Goal: Information Seeking & Learning: Ask a question

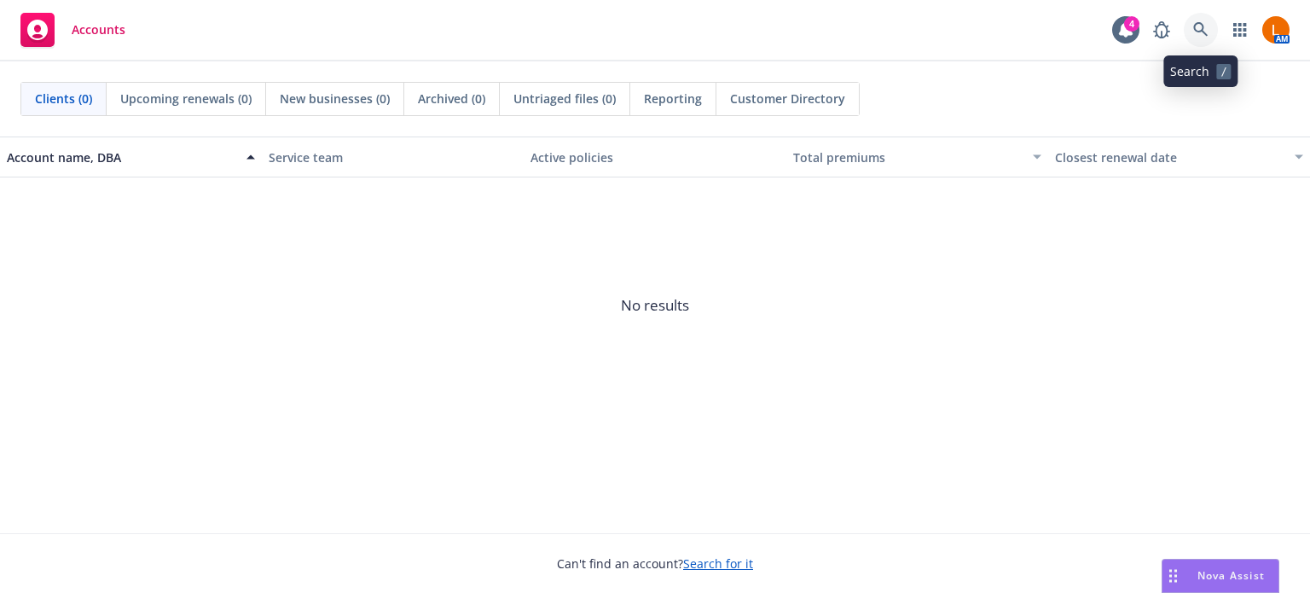
click at [1196, 27] on icon at bounding box center [1200, 29] width 15 height 15
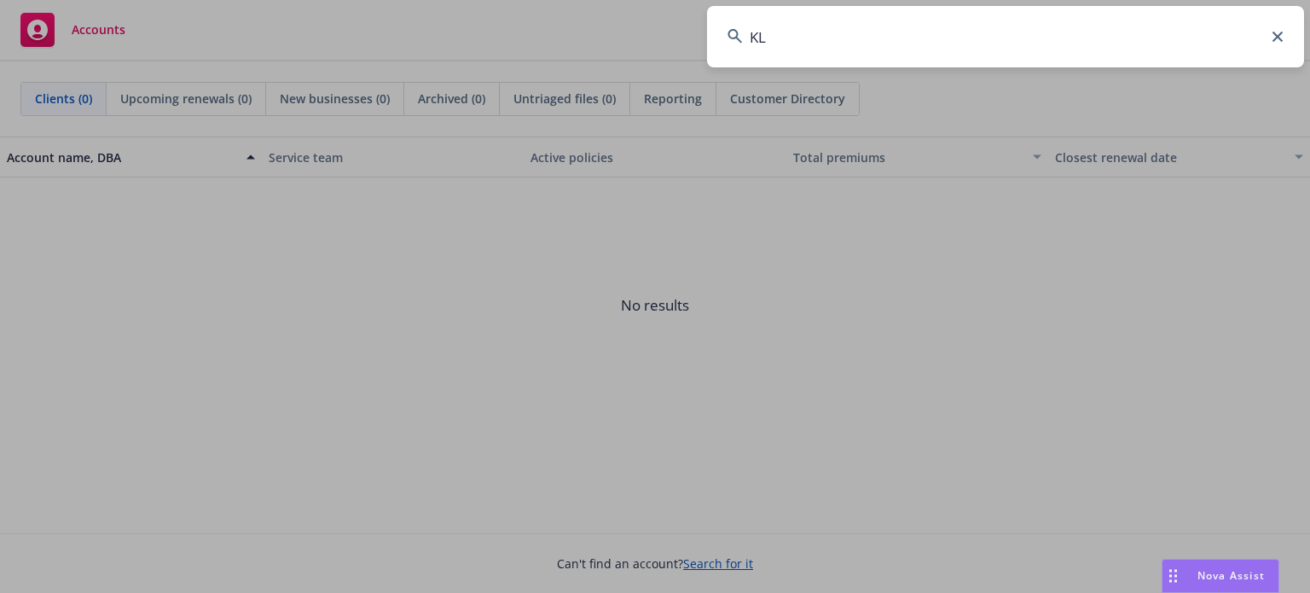
type input "K"
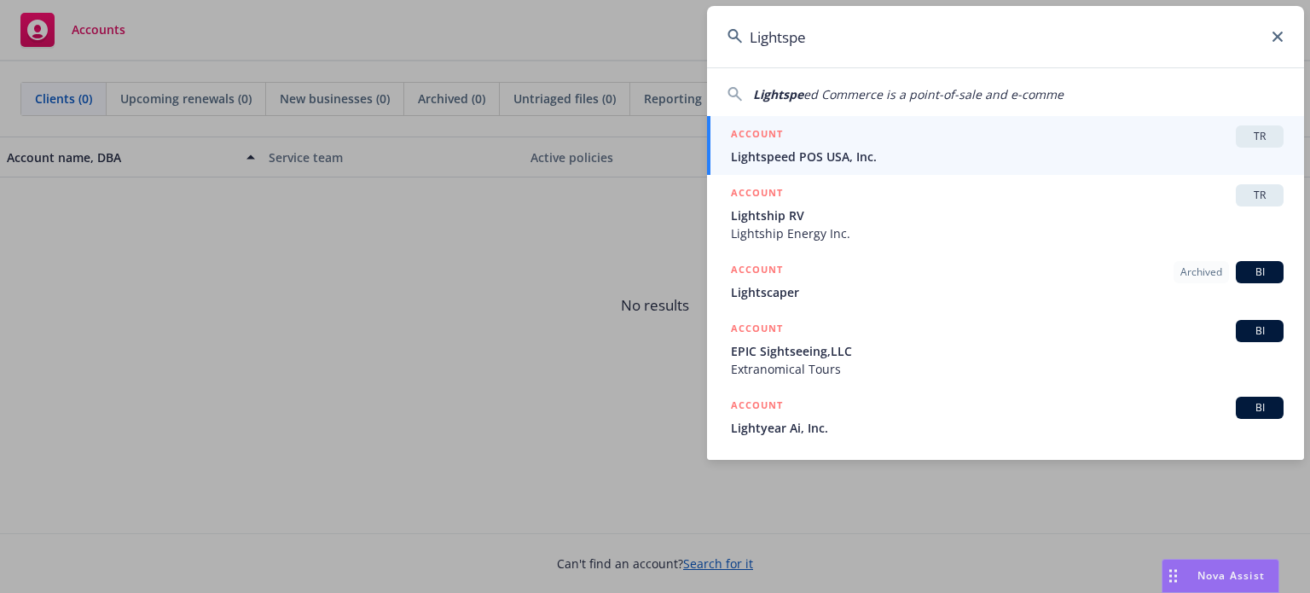
type input "Lightspe"
click at [973, 126] on div "ACCOUNT TR" at bounding box center [1007, 136] width 552 height 22
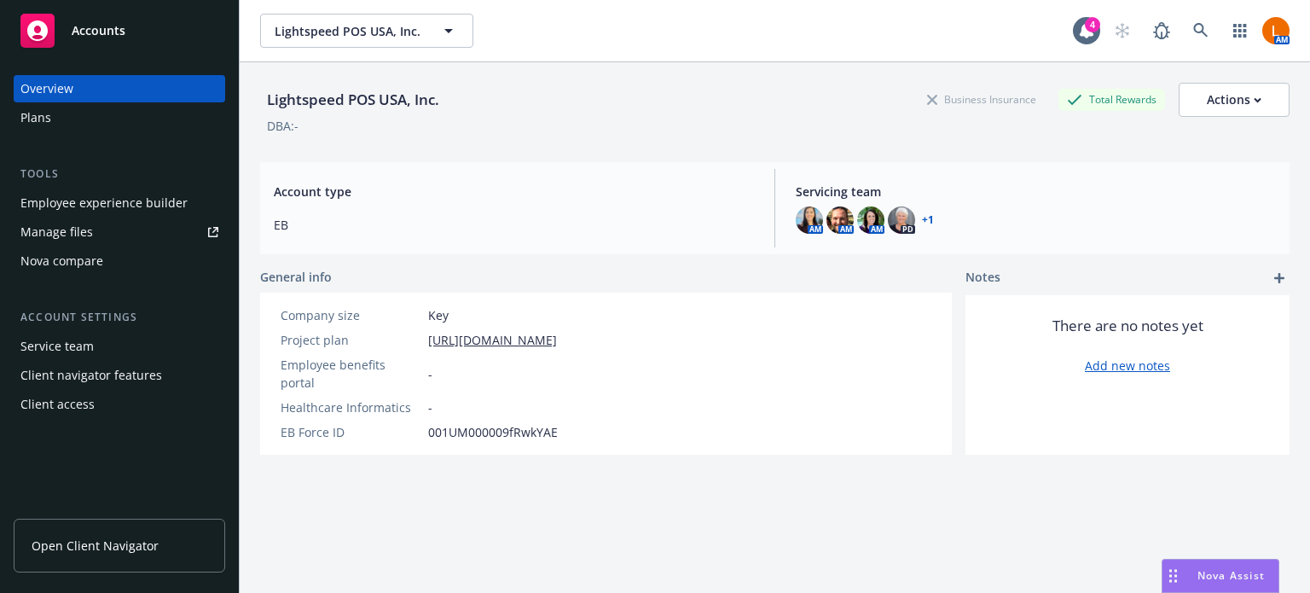
click at [74, 231] on div "Manage files" at bounding box center [56, 231] width 72 height 27
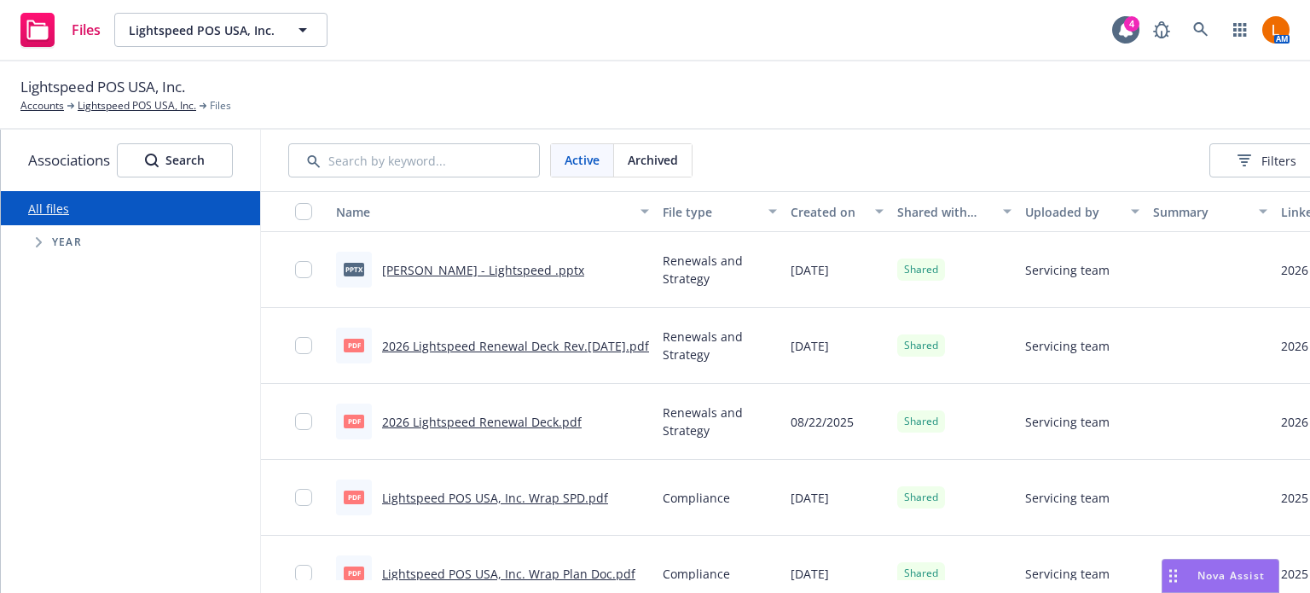
click at [504, 267] on link "PEPY Benchmarking - Lightspeed .pptx" at bounding box center [483, 270] width 202 height 16
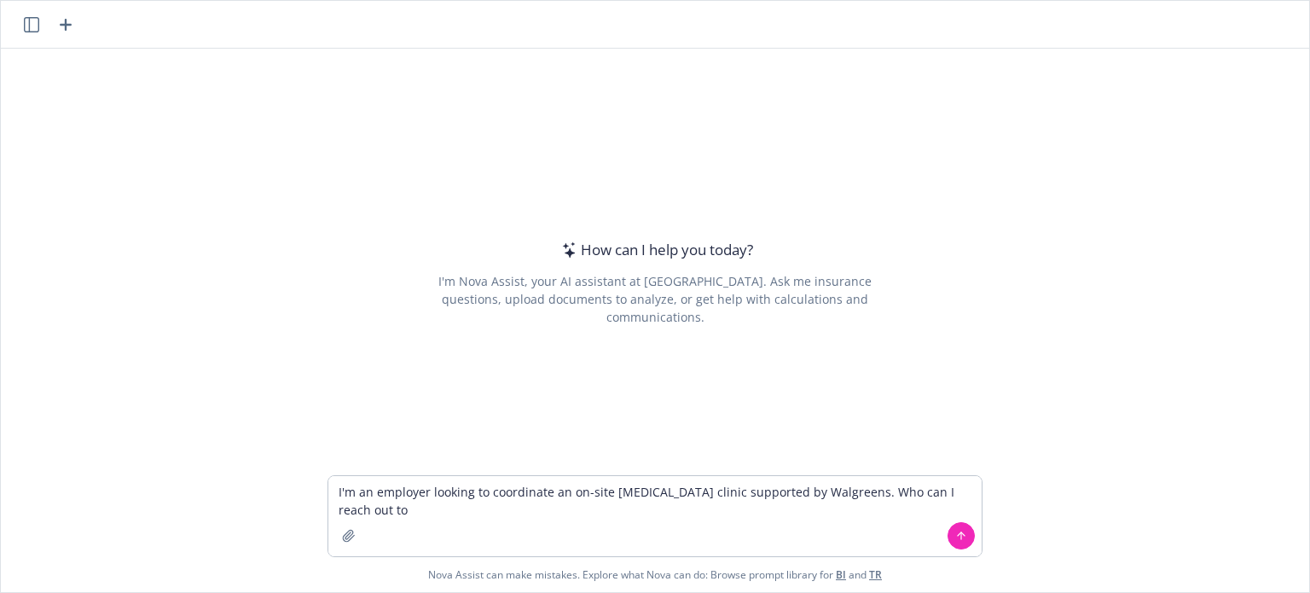
type textarea "I'm an employer looking to coordinate an on-site [MEDICAL_DATA] clinic supporte…"
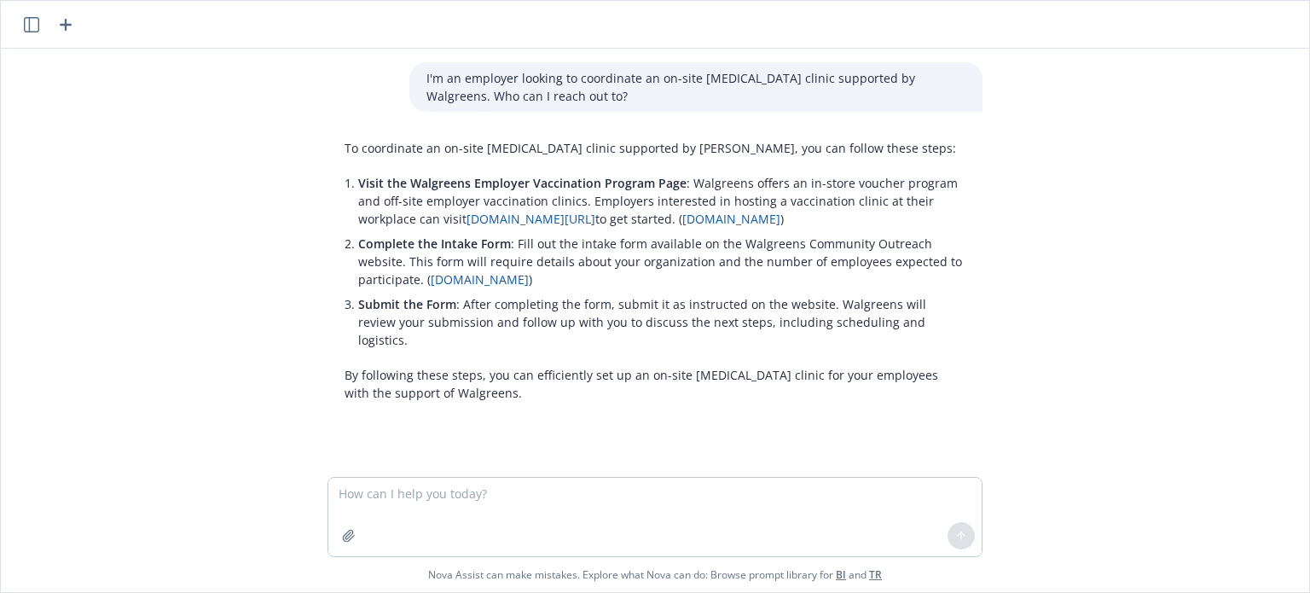
click at [595, 220] on link "[DOMAIN_NAME][URL]" at bounding box center [530, 219] width 129 height 16
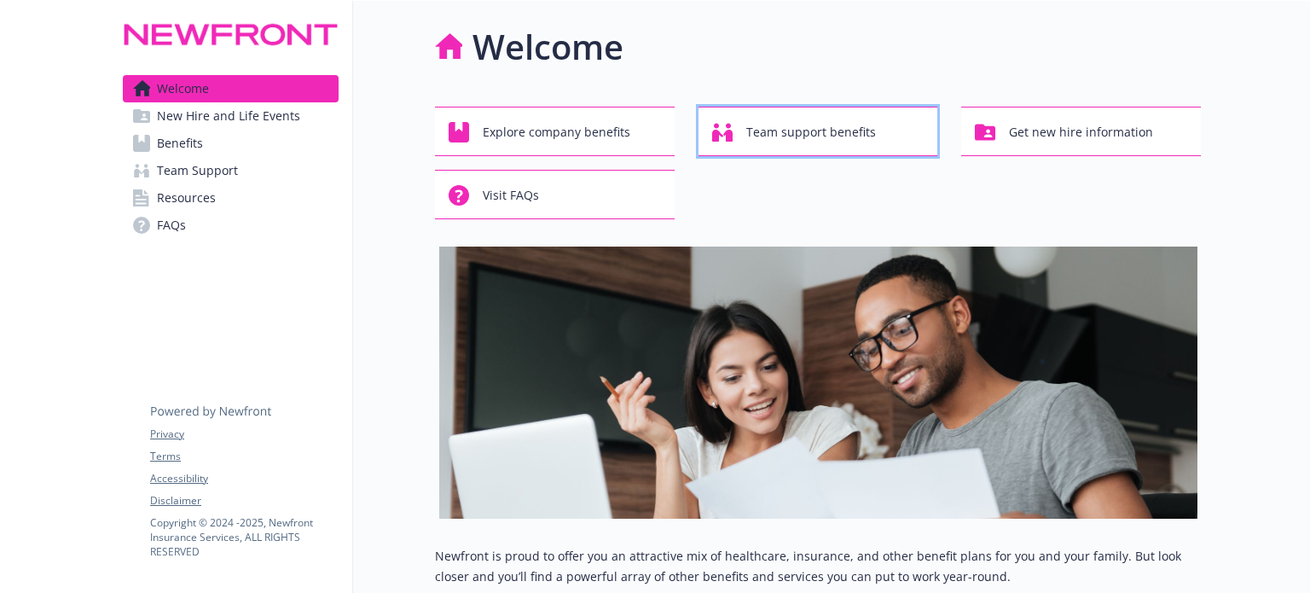
click at [854, 130] on span "Team support benefits" at bounding box center [811, 132] width 130 height 32
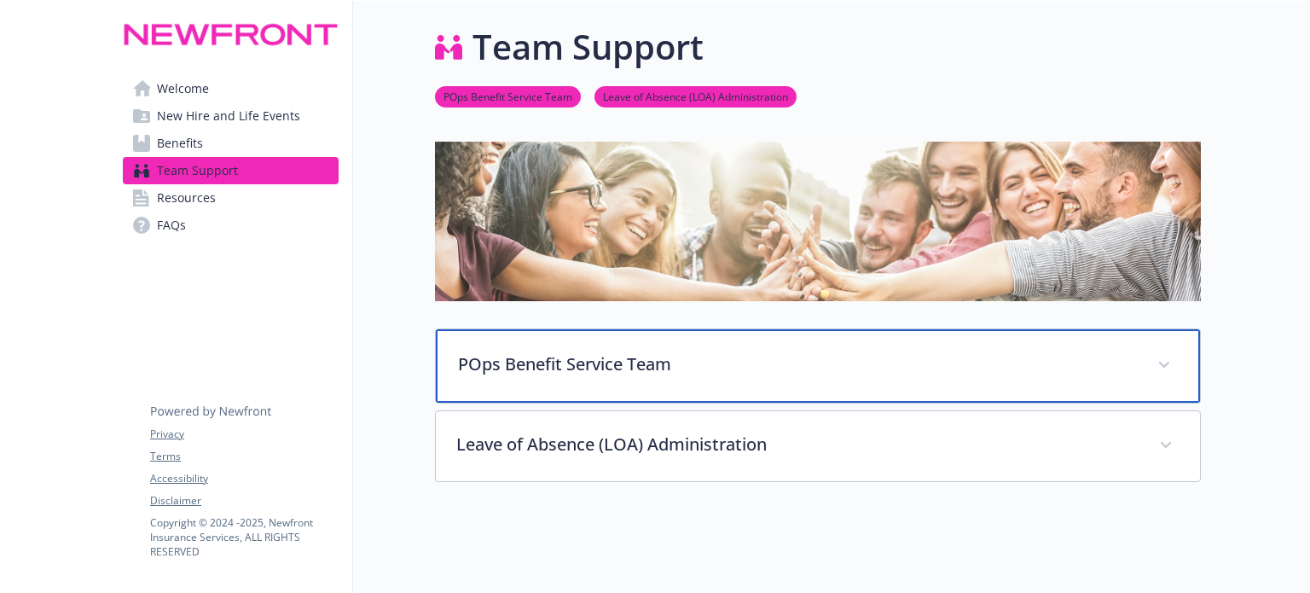
click at [1169, 362] on icon at bounding box center [1164, 365] width 10 height 7
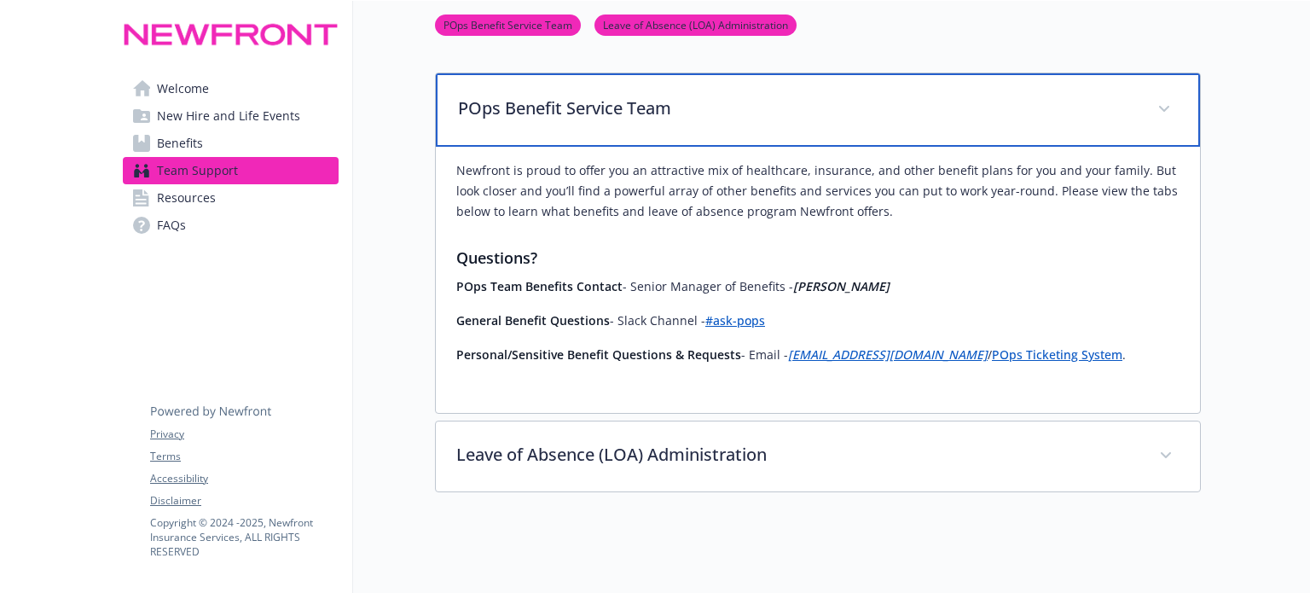
scroll to position [171, 0]
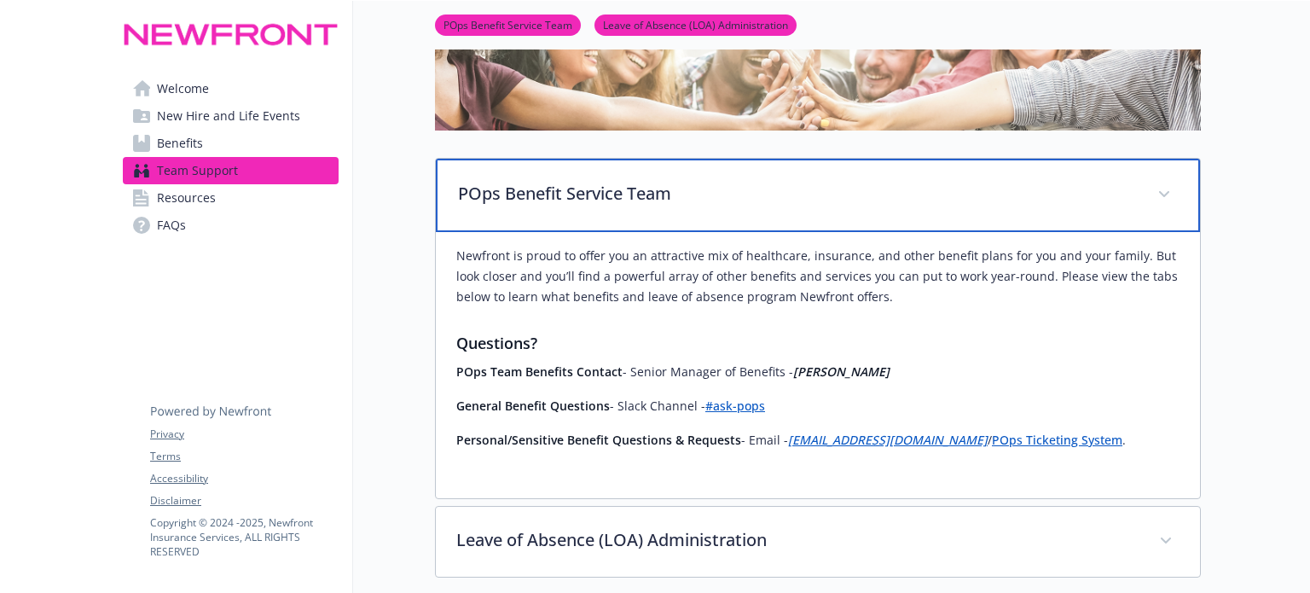
click at [1155, 189] on span at bounding box center [1163, 194] width 27 height 27
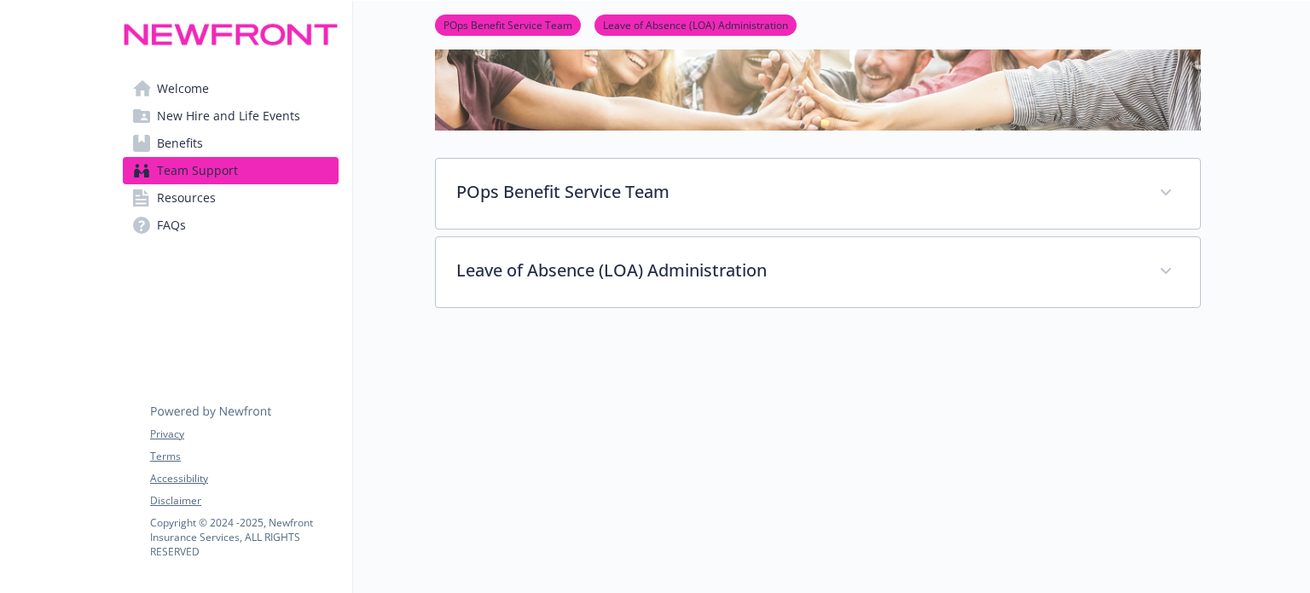
click at [194, 200] on span "Resources" at bounding box center [186, 197] width 59 height 27
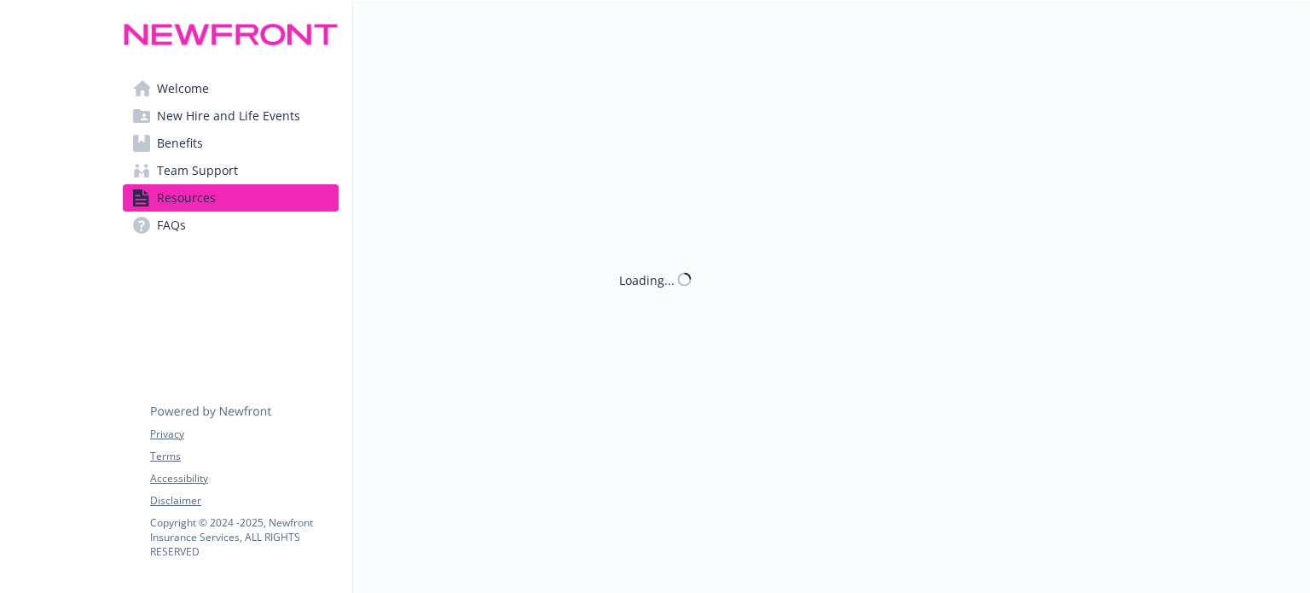
scroll to position [171, 0]
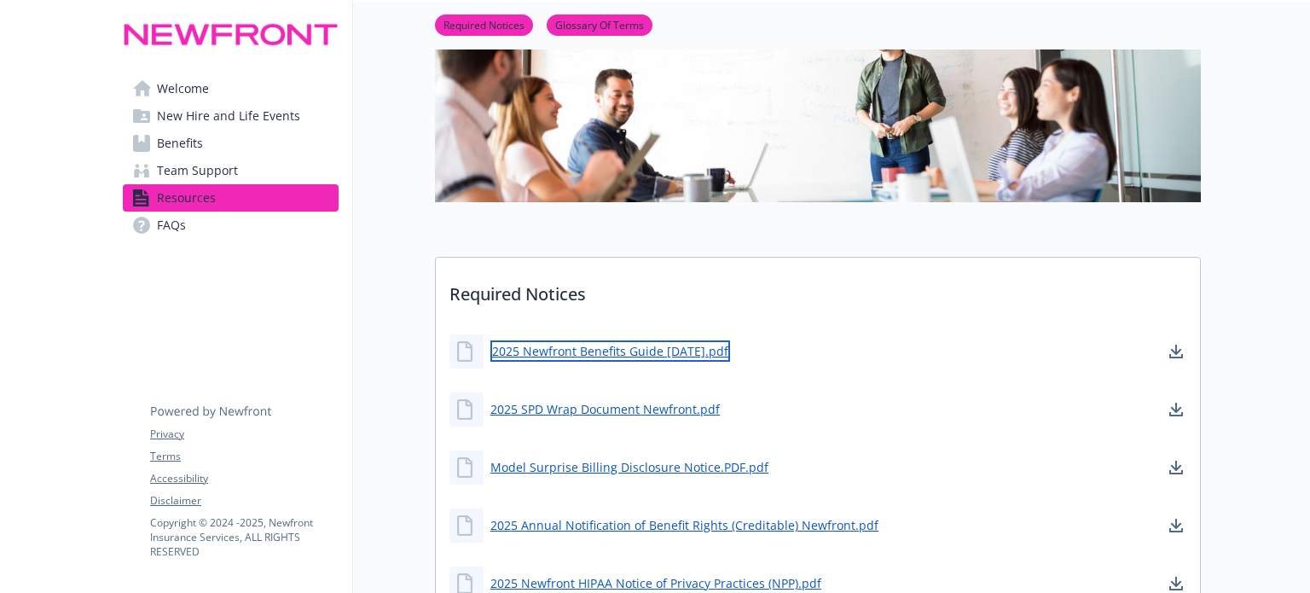
click at [563, 350] on link "2025 Newfront Benefits Guide 8.27.25.pdf" at bounding box center [610, 350] width 240 height 21
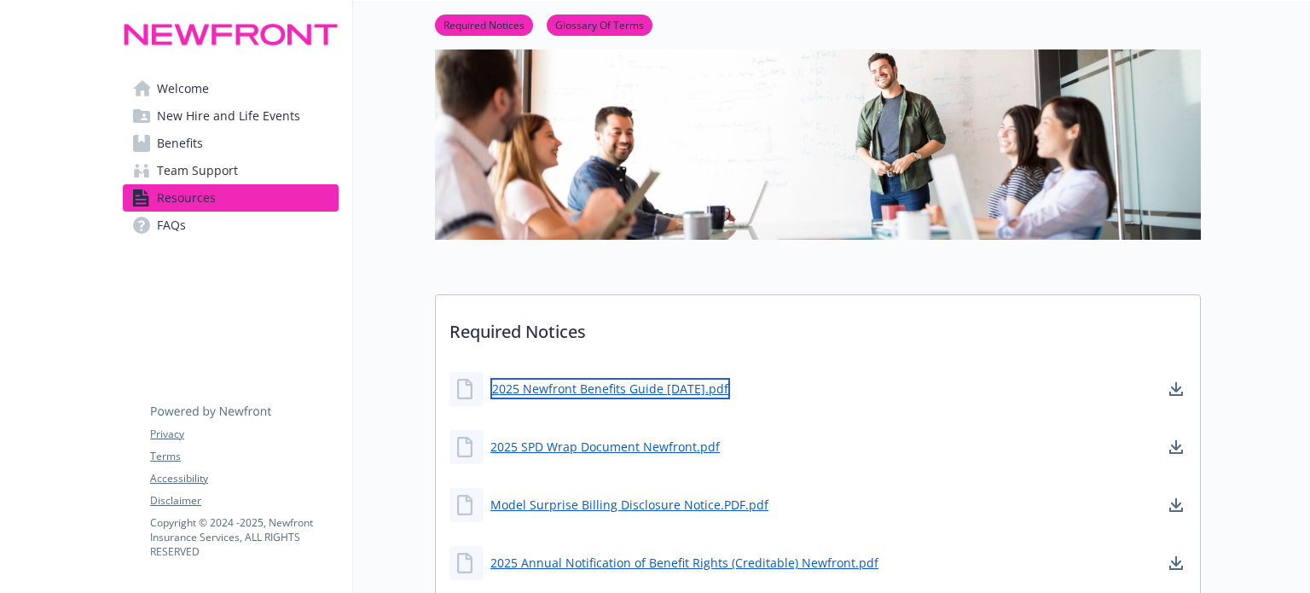
scroll to position [256, 0]
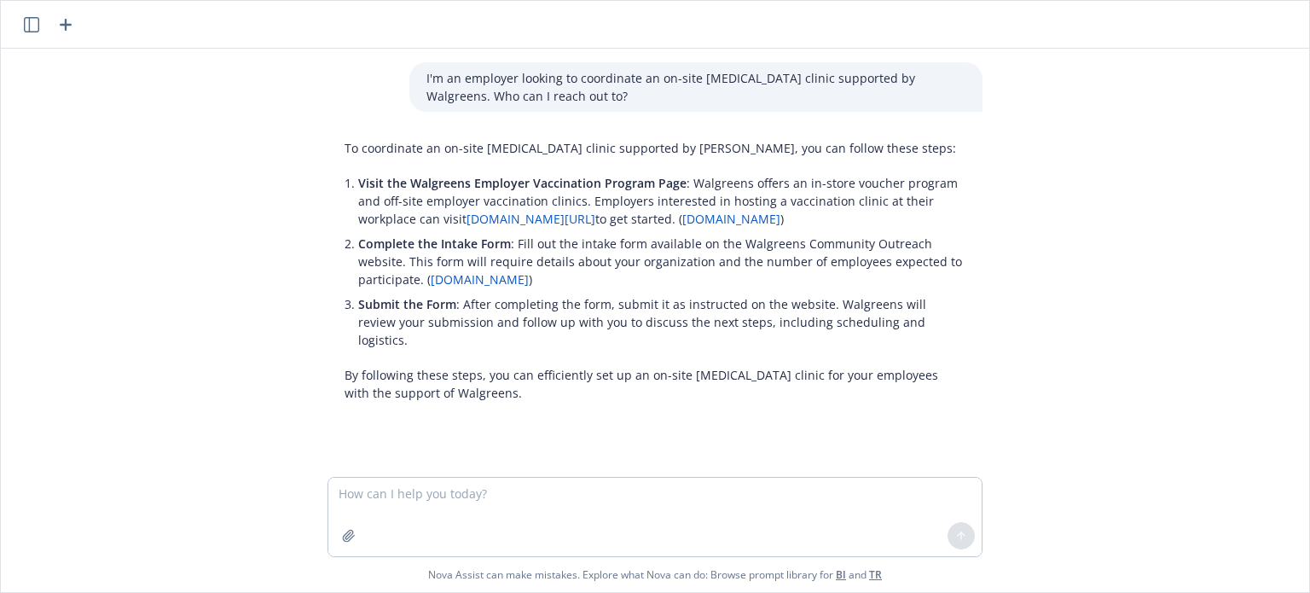
click at [64, 20] on icon "button" at bounding box center [65, 24] width 20 height 20
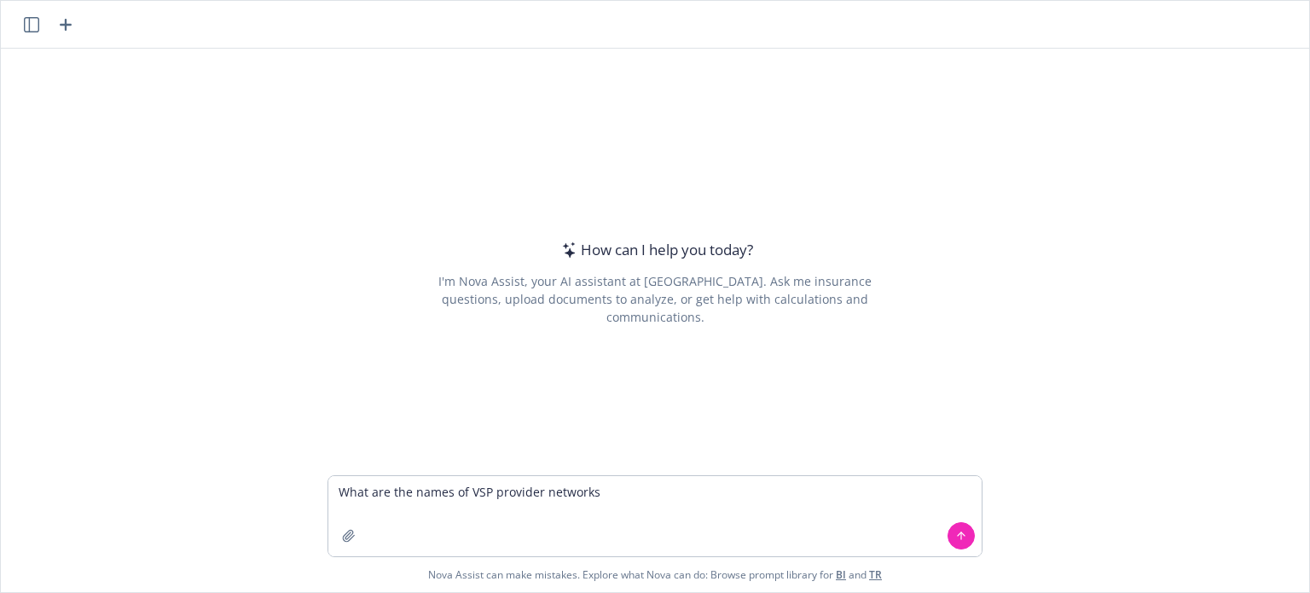
type textarea "What are the names of VSP provider networks?"
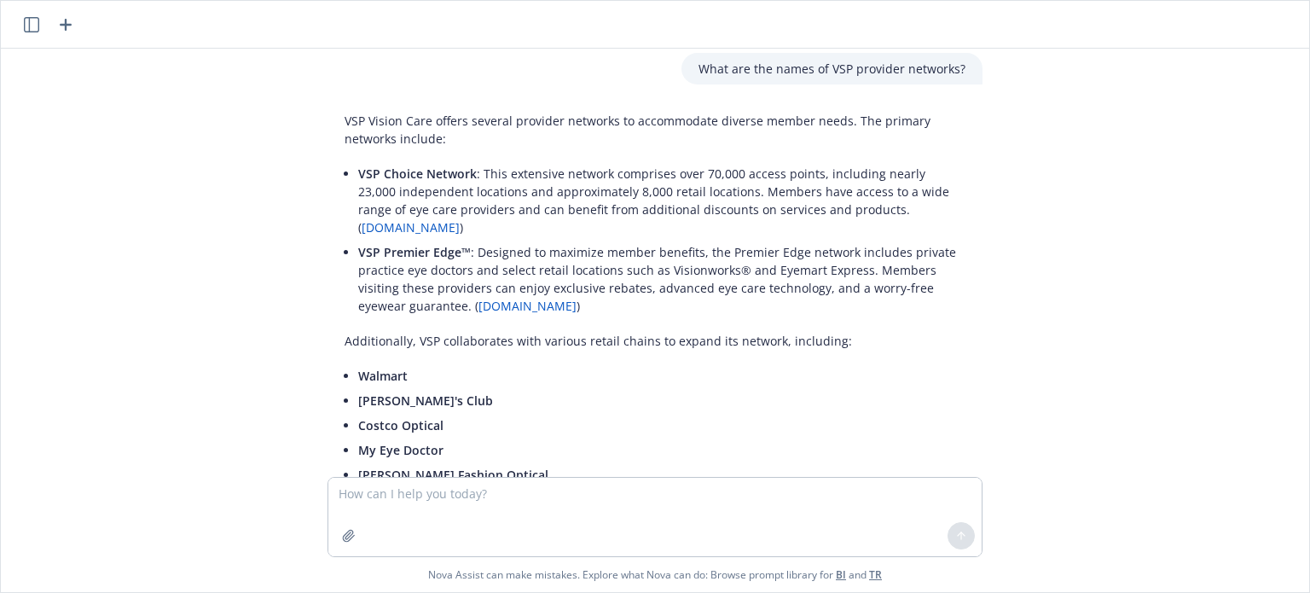
scroll to position [1, 0]
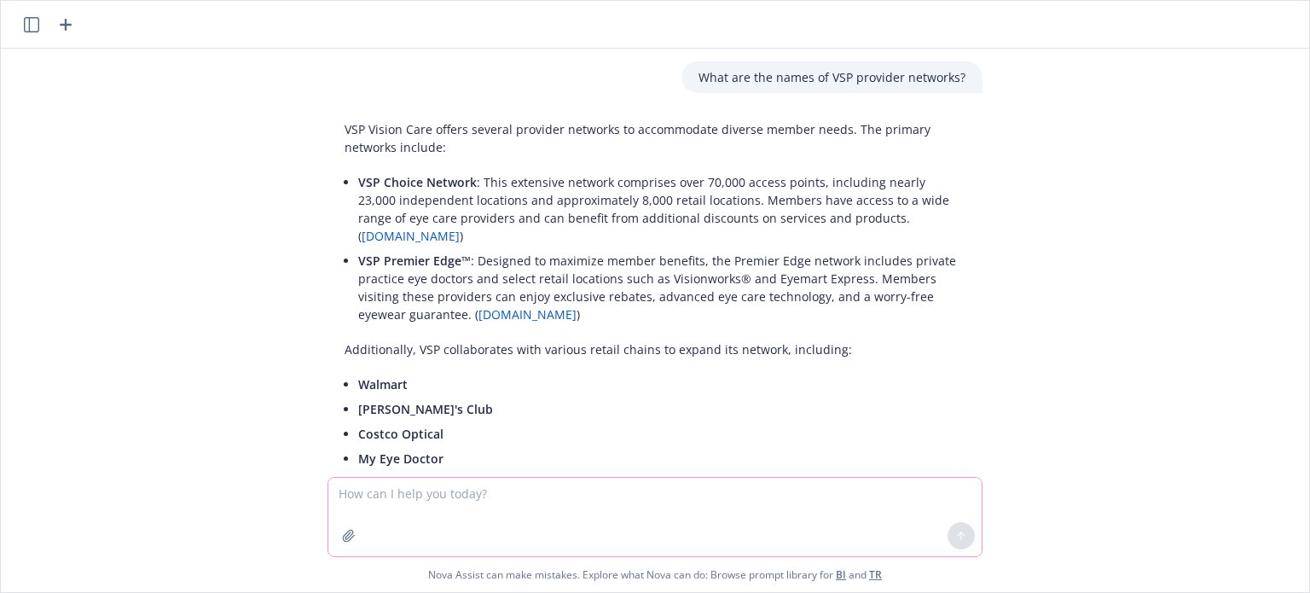
click at [492, 512] on textarea at bounding box center [654, 516] width 653 height 78
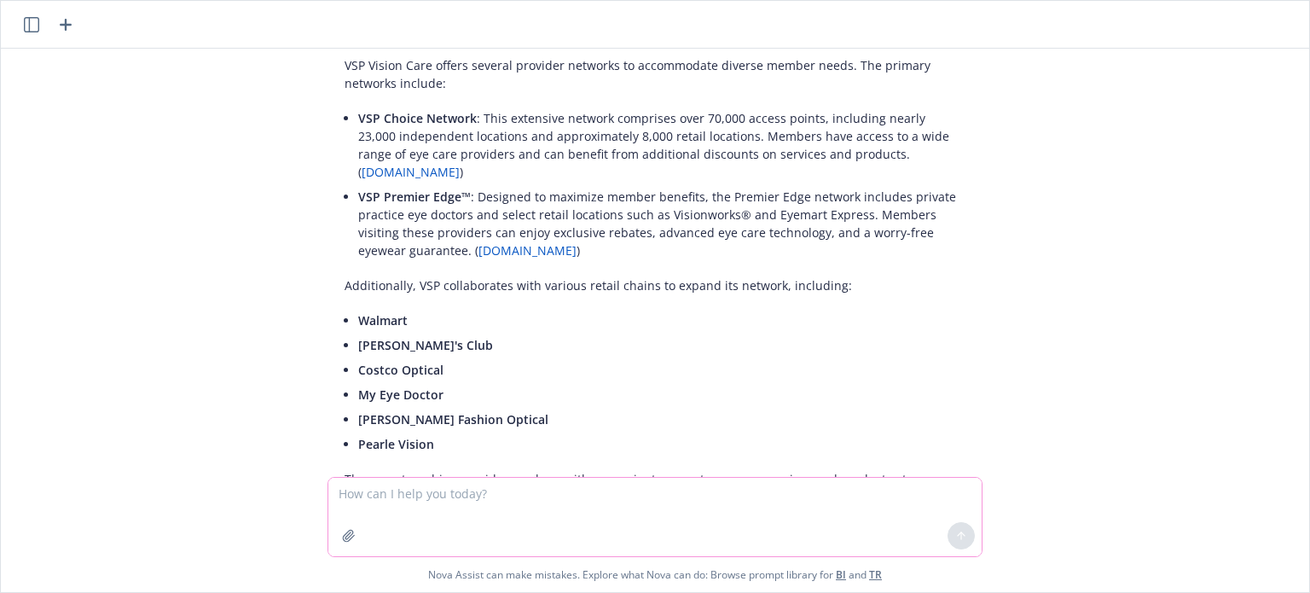
scroll to position [171, 0]
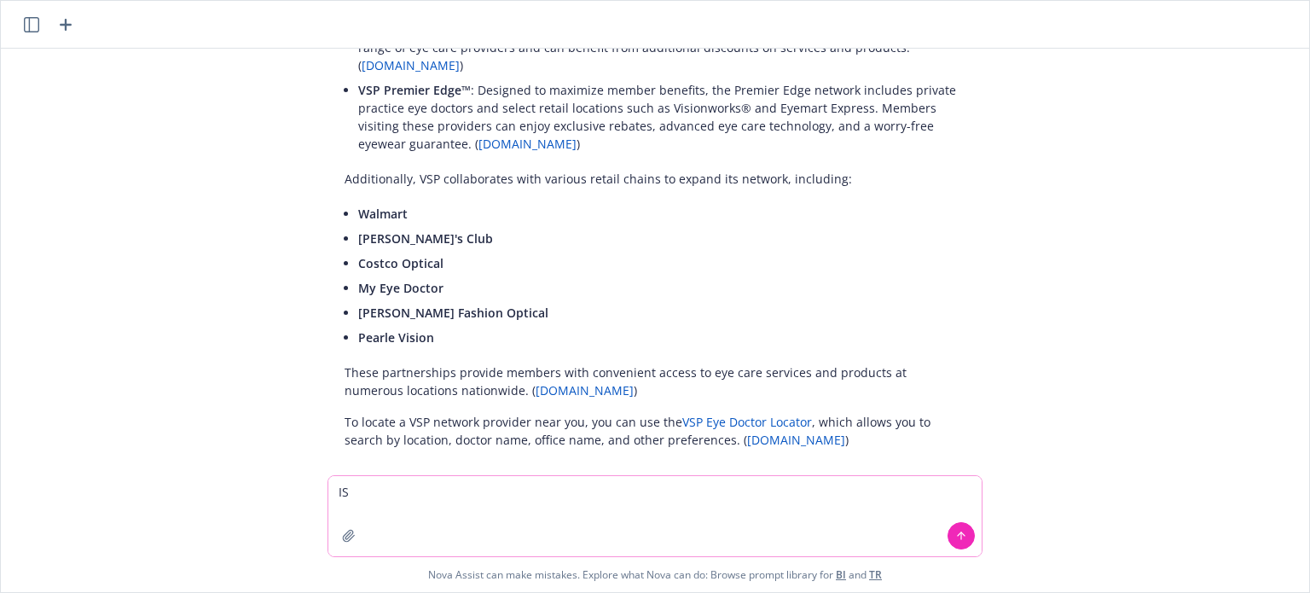
type textarea "I"
type textarea "Was the Premier Edge network previous called something else like the Signature …"
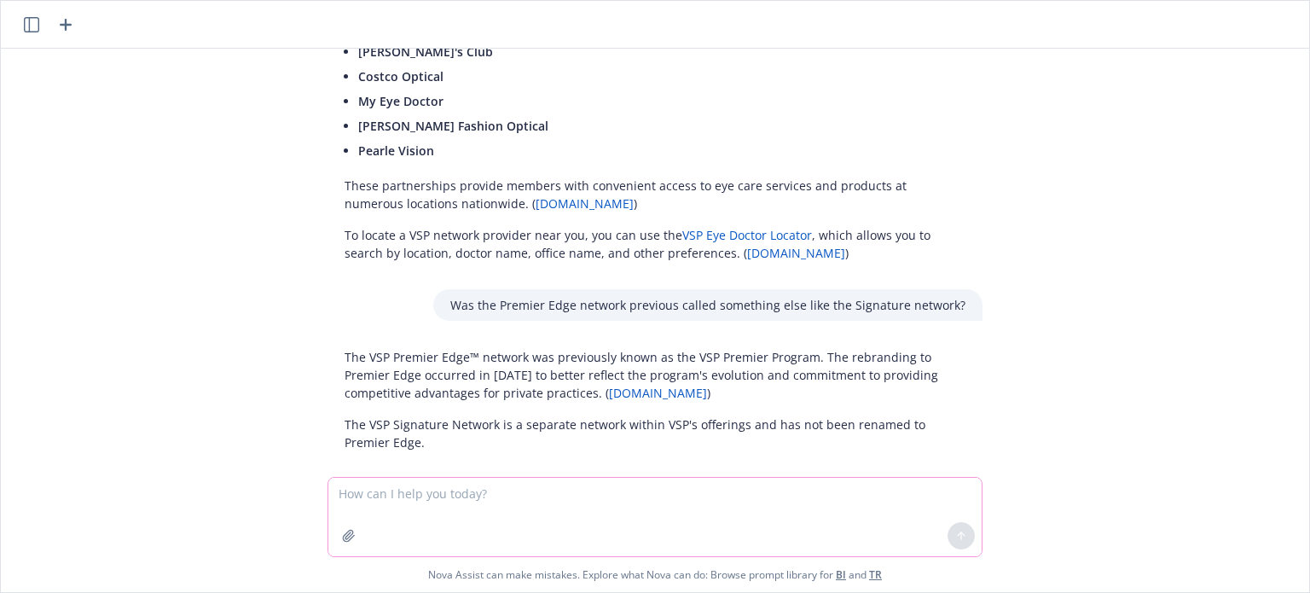
scroll to position [362, 0]
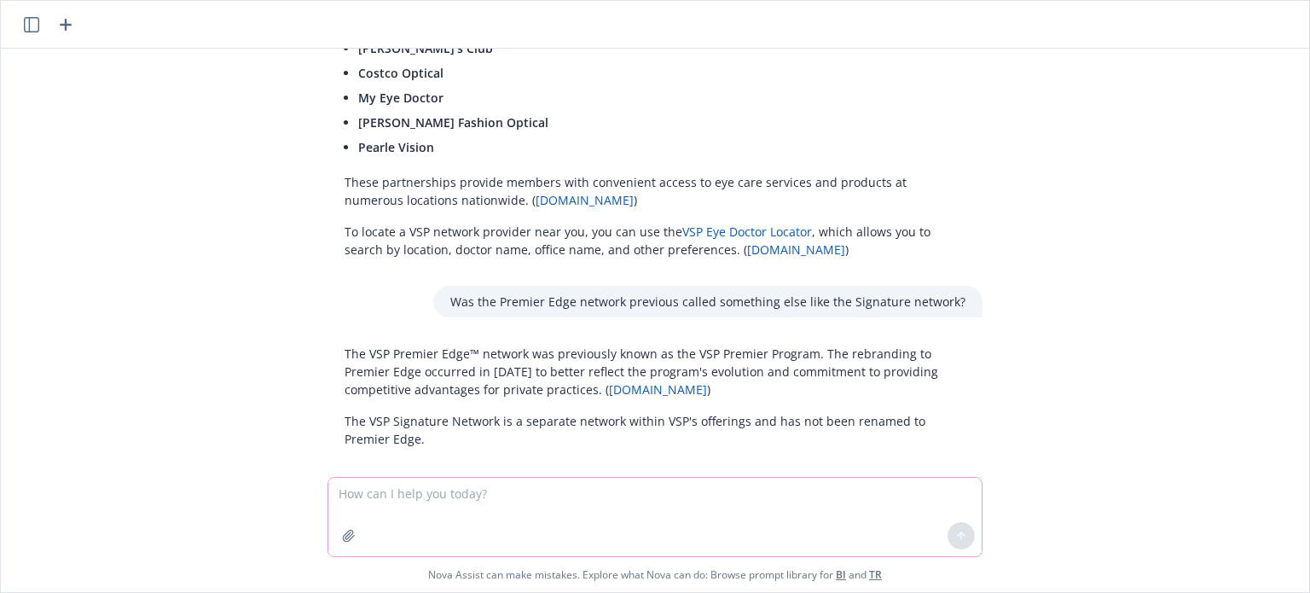
click at [615, 507] on textarea at bounding box center [654, 516] width 653 height 78
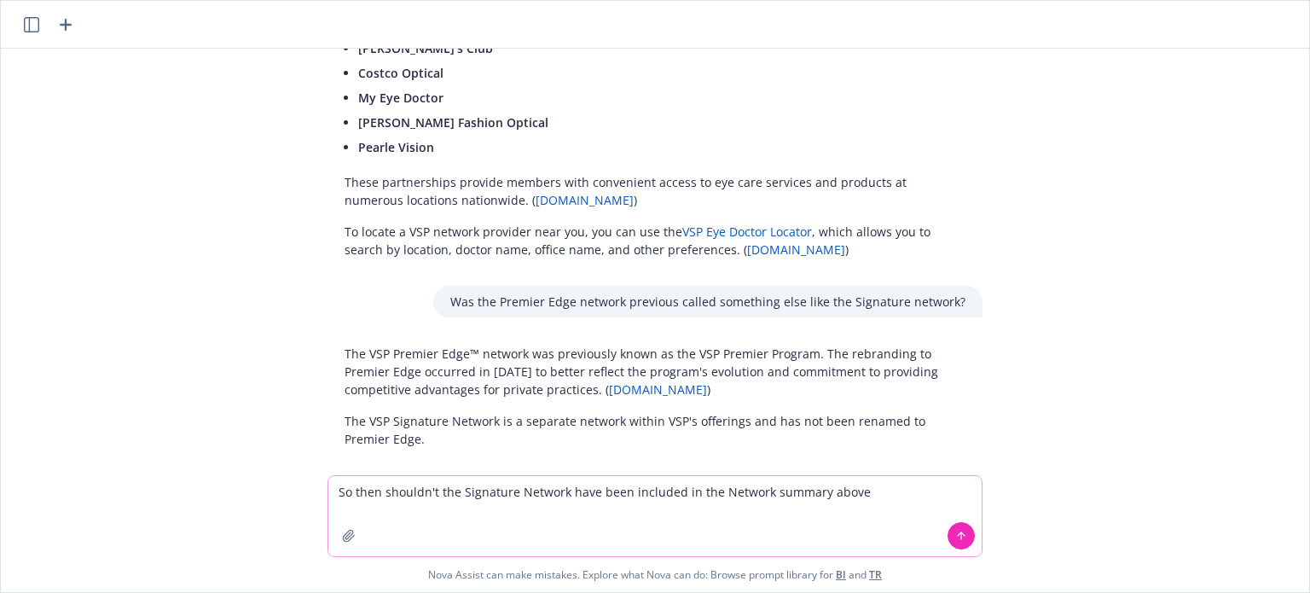
type textarea "So then shouldn't the Signature Network have been included in the Network summa…"
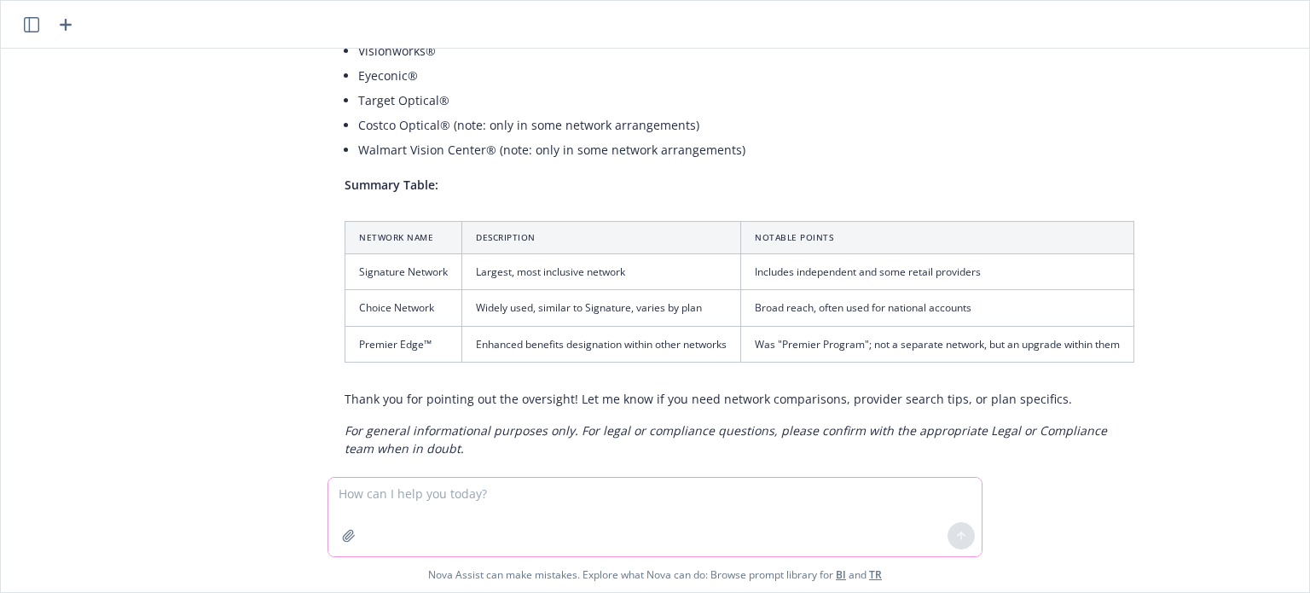
scroll to position [1249, 0]
